Goal: Task Accomplishment & Management: Manage account settings

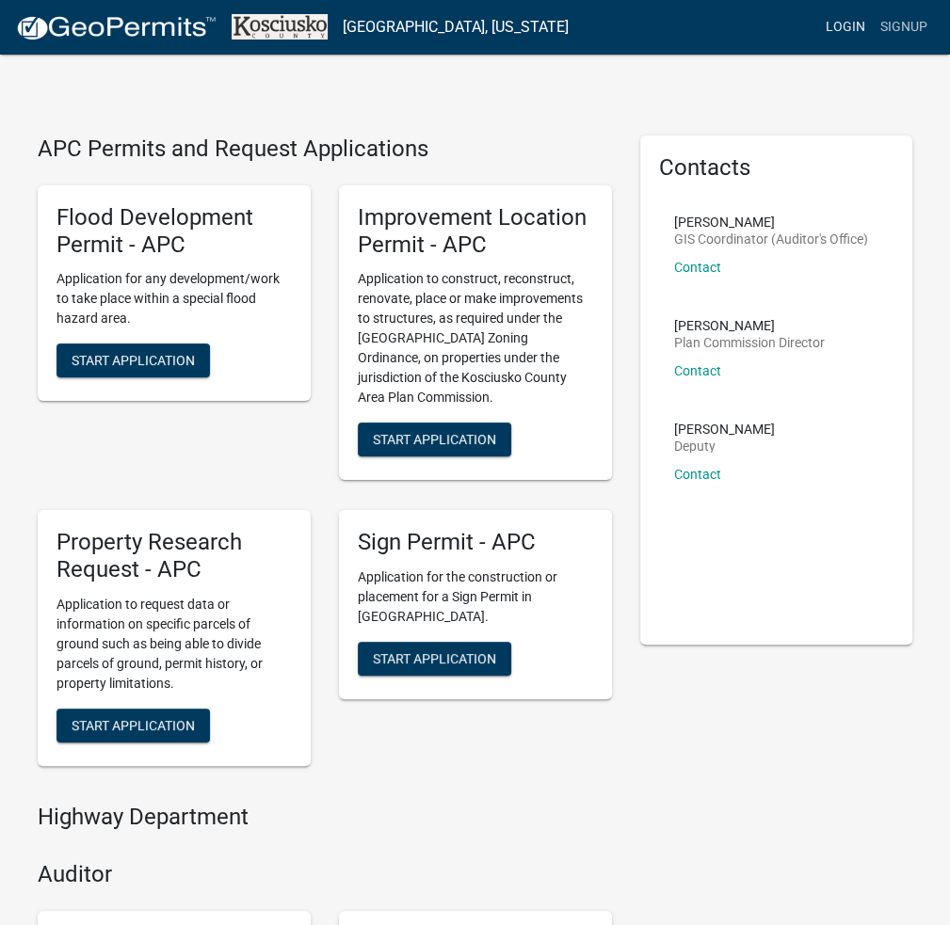
click at [845, 30] on link "Login" at bounding box center [845, 27] width 55 height 36
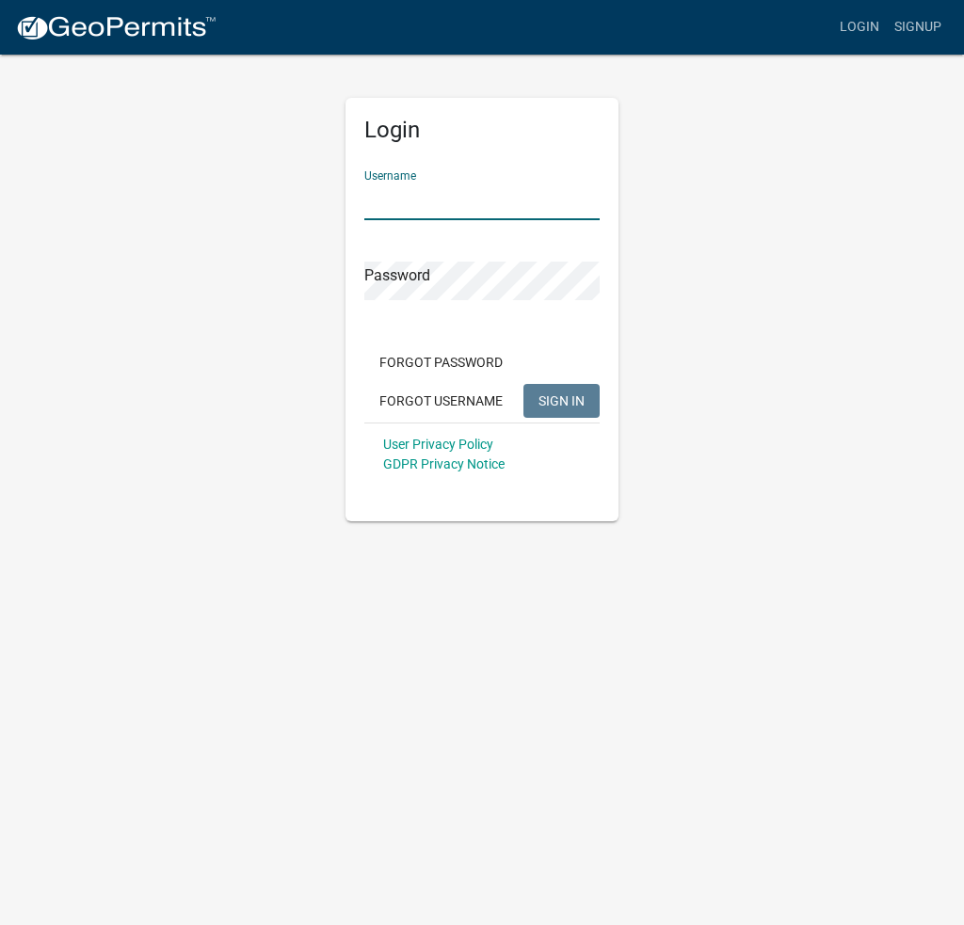
click at [461, 210] on input "Username" at bounding box center [481, 201] width 235 height 39
click at [568, 404] on span "SIGN IN" at bounding box center [561, 399] width 46 height 15
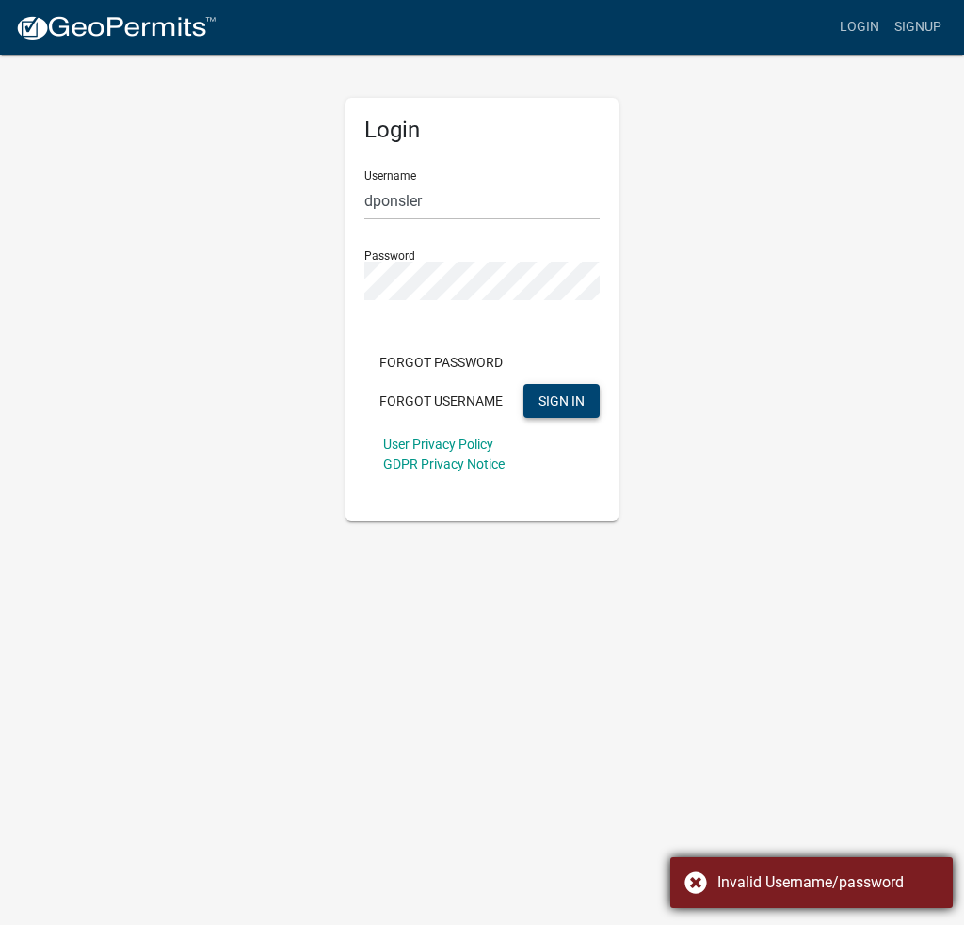
click at [694, 889] on div "Invalid Username/password" at bounding box center [811, 882] width 282 height 51
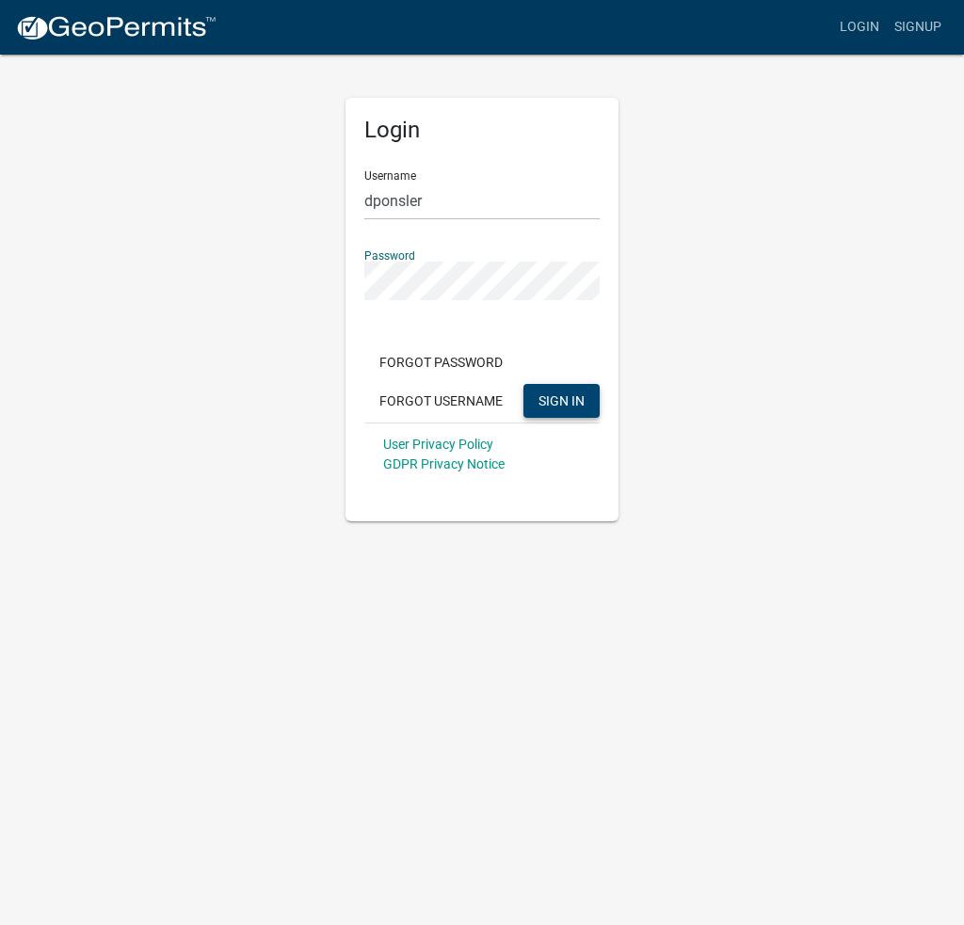
click at [223, 257] on div "Login Username dponsler Password Forgot Password Forgot Username SIGN IN User P…" at bounding box center [481, 287] width 903 height 469
click at [553, 388] on button "SIGN IN" at bounding box center [561, 401] width 76 height 34
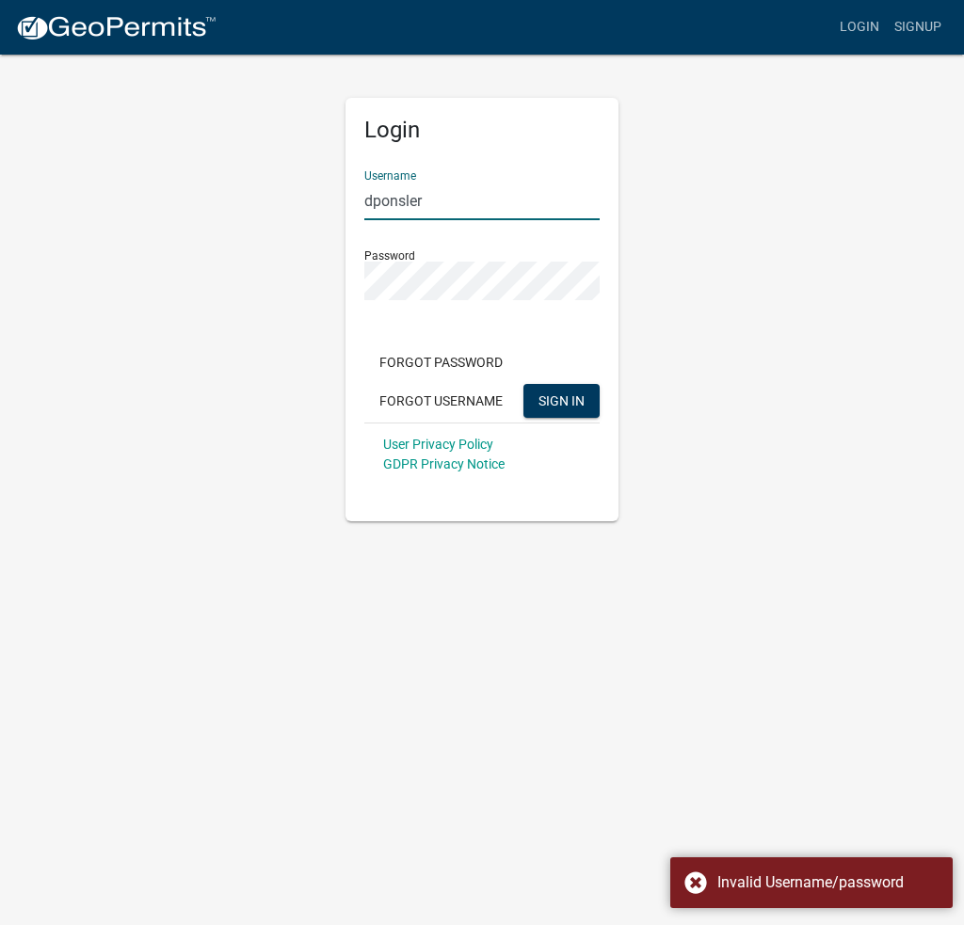
click at [439, 184] on input "dponsler" at bounding box center [481, 201] width 235 height 39
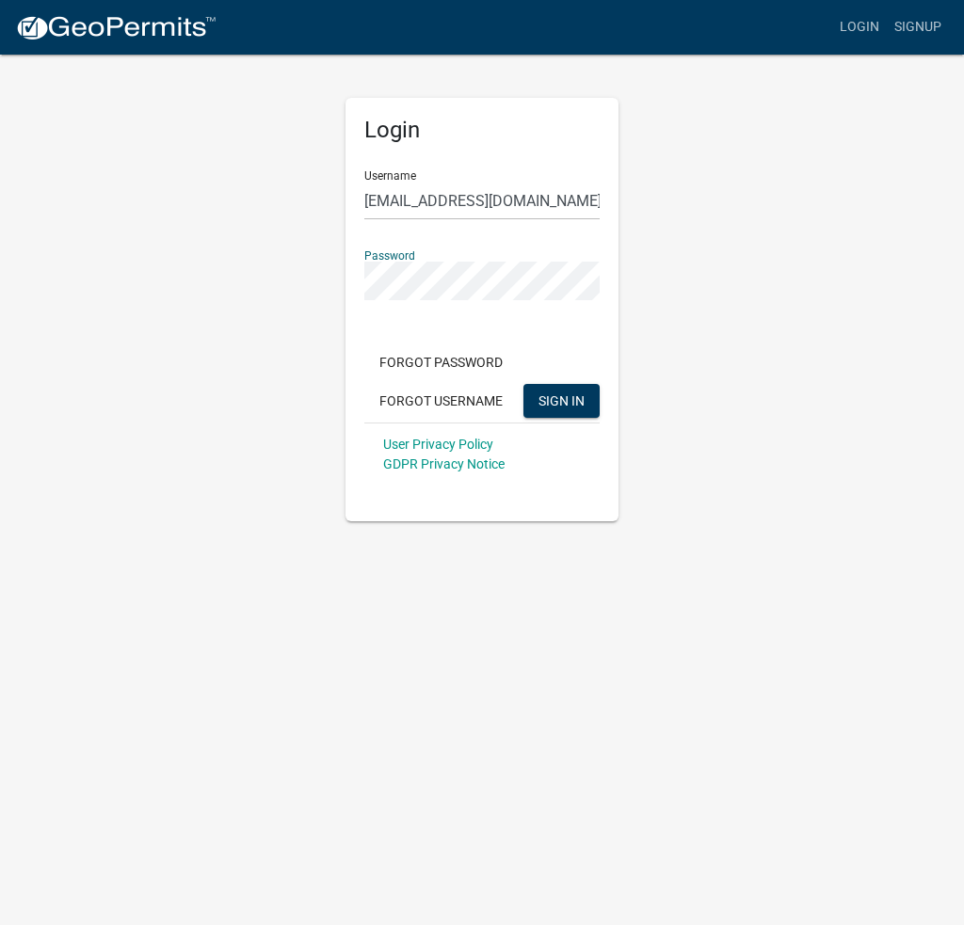
click at [284, 270] on div "Login Username [EMAIL_ADDRESS][DOMAIN_NAME] Password Forgot Password Forgot Use…" at bounding box center [481, 287] width 903 height 469
click at [541, 389] on button "SIGN IN" at bounding box center [561, 401] width 76 height 34
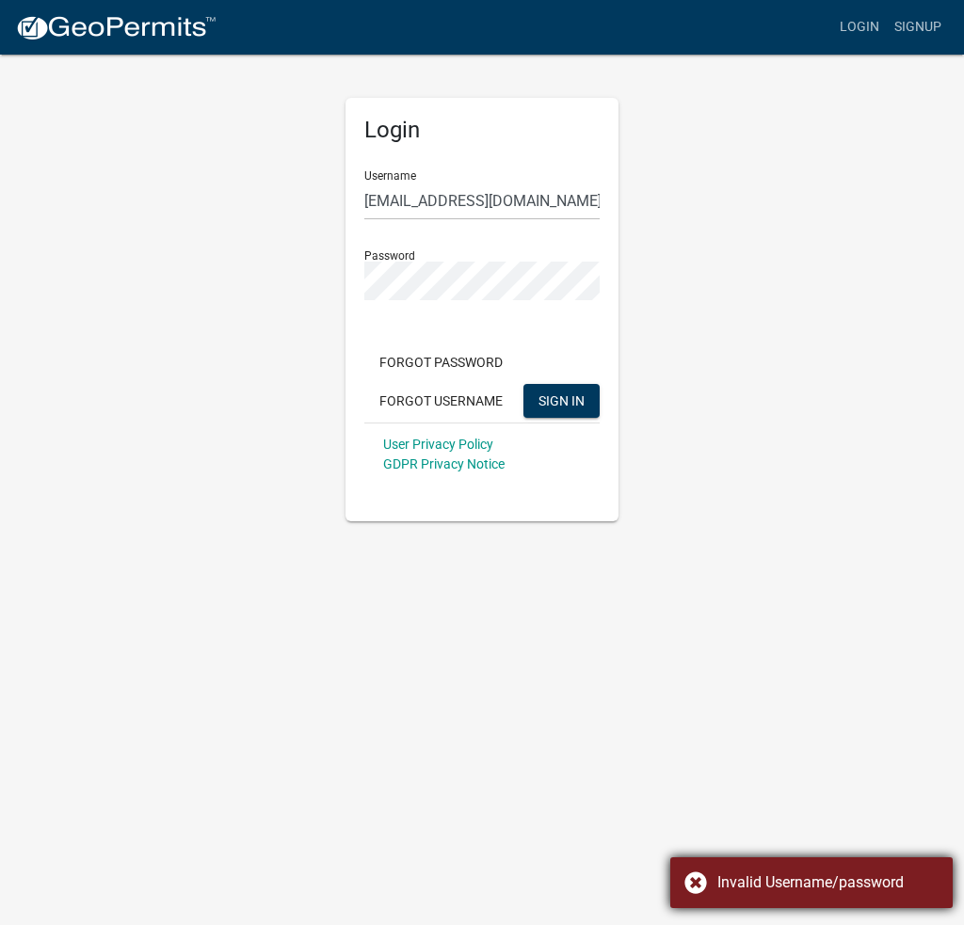
click at [691, 885] on div "Invalid Username/password" at bounding box center [811, 882] width 282 height 51
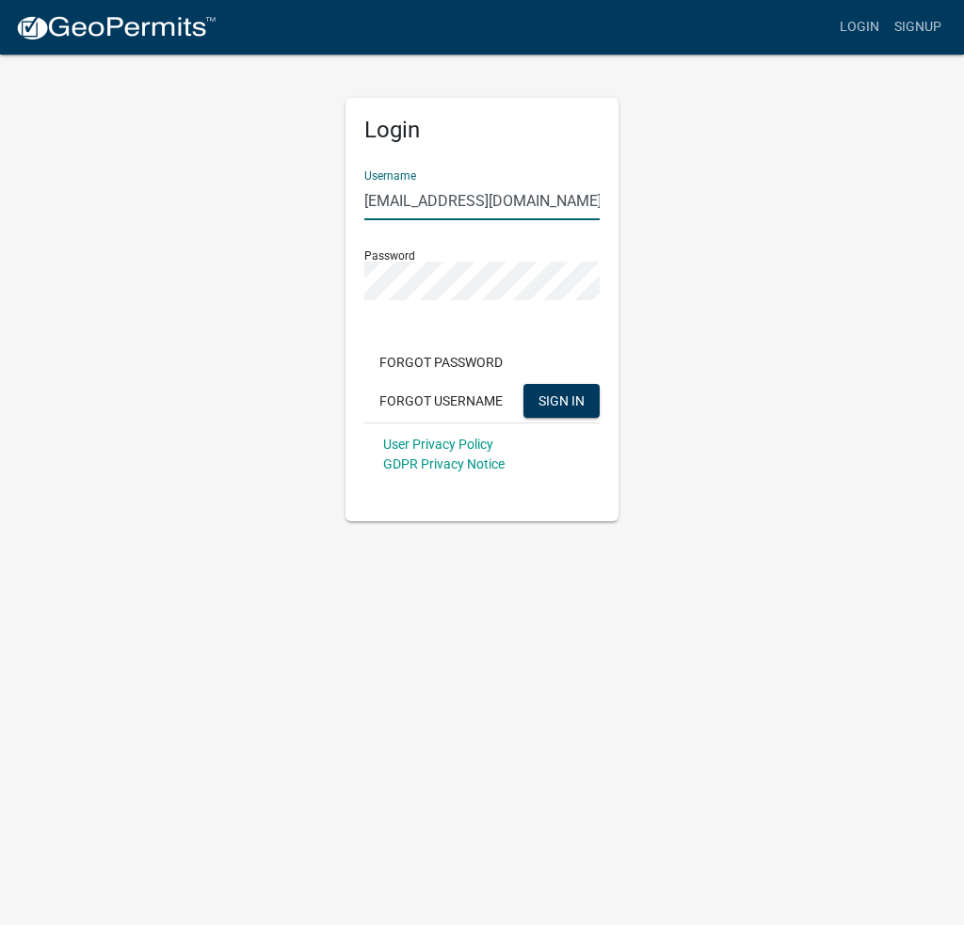
drag, startPoint x: 528, startPoint y: 215, endPoint x: 429, endPoint y: 206, distance: 99.2
click at [429, 206] on input "[EMAIL_ADDRESS][DOMAIN_NAME]" at bounding box center [481, 201] width 235 height 39
type input "d"
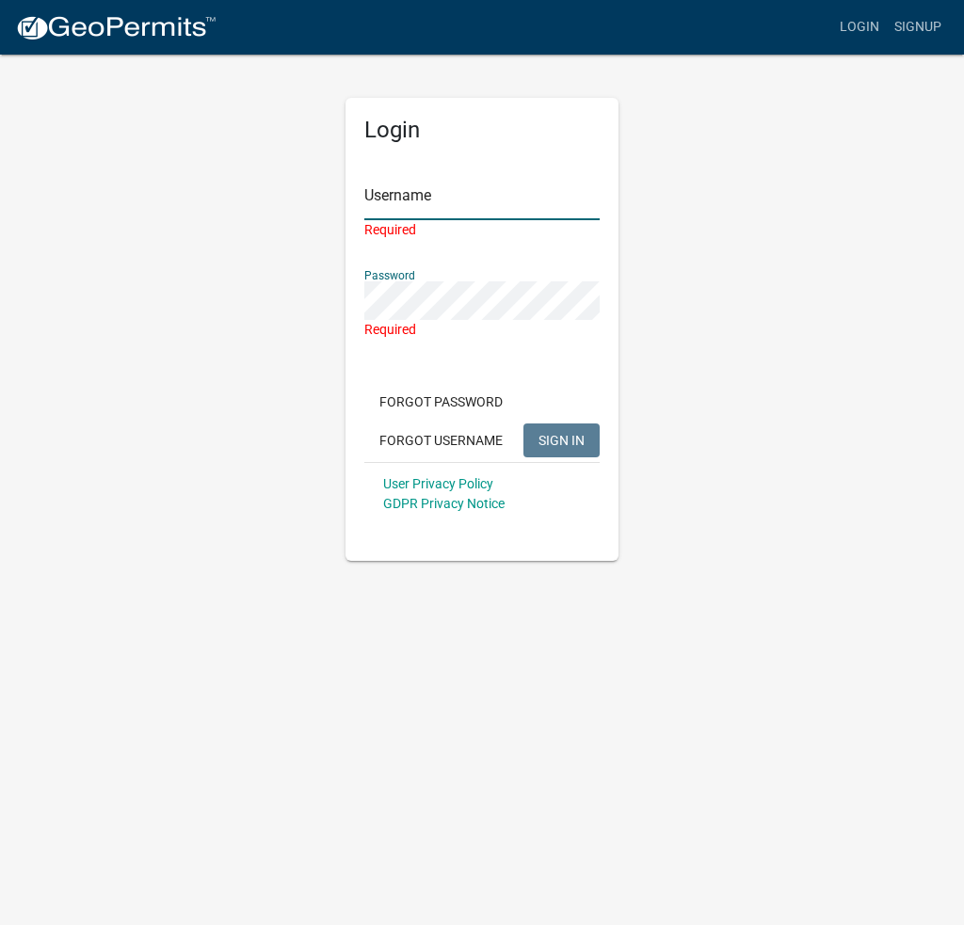
click at [451, 204] on input "Username" at bounding box center [481, 201] width 235 height 39
type input "sgrossman"
